Goal: Task Accomplishment & Management: Manage account settings

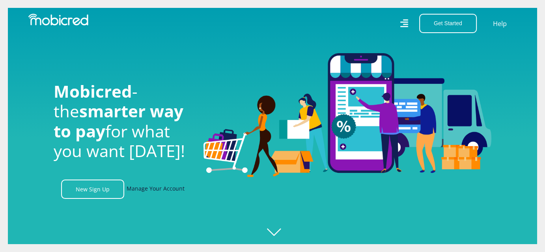
click at [159, 194] on link "Manage Your Account" at bounding box center [156, 189] width 58 height 19
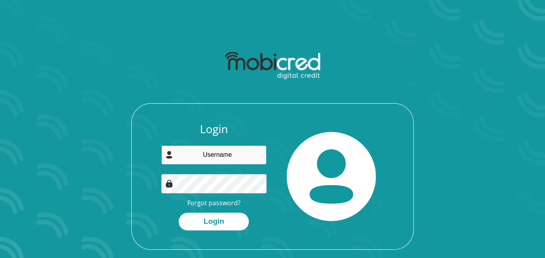
click at [213, 152] on input "email" at bounding box center [214, 155] width 106 height 19
drag, startPoint x: 254, startPoint y: 160, endPoint x: 151, endPoint y: 159, distance: 102.9
click at [151, 159] on div "Login natasha@ddequipsa.co.za Forgot password? Login" at bounding box center [273, 186] width 282 height 127
type input "[EMAIL_ADDRESS][DOMAIN_NAME]"
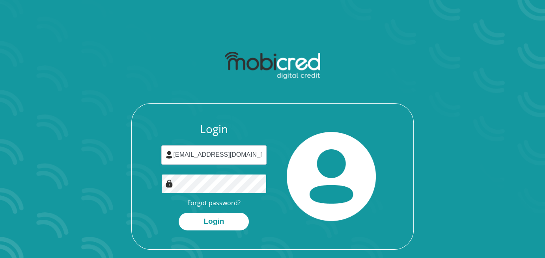
click at [171, 187] on div at bounding box center [214, 183] width 106 height 19
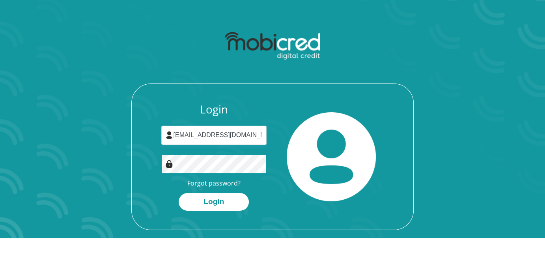
scroll to position [45, 0]
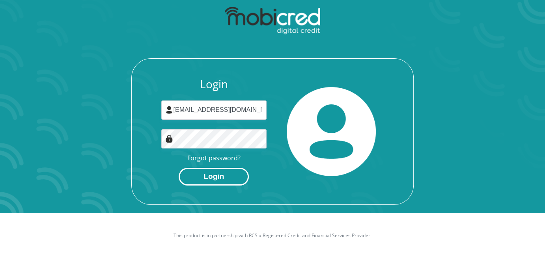
click at [204, 171] on button "Login" at bounding box center [214, 177] width 70 height 18
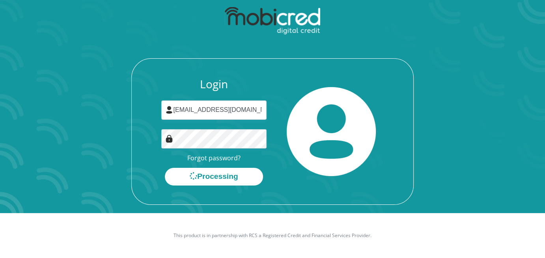
scroll to position [0, 0]
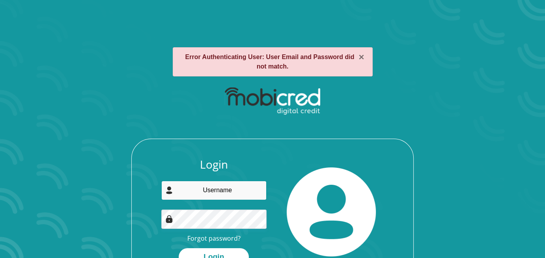
click at [224, 185] on input "email" at bounding box center [214, 190] width 106 height 19
type input "[EMAIL_ADDRESS][DOMAIN_NAME]"
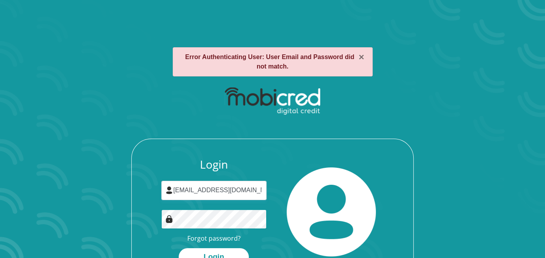
scroll to position [45, 0]
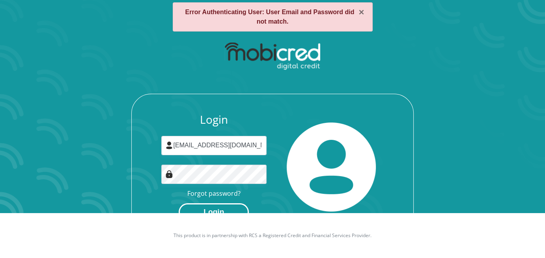
click at [211, 212] on button "Login" at bounding box center [214, 213] width 70 height 18
